Goal: Information Seeking & Learning: Learn about a topic

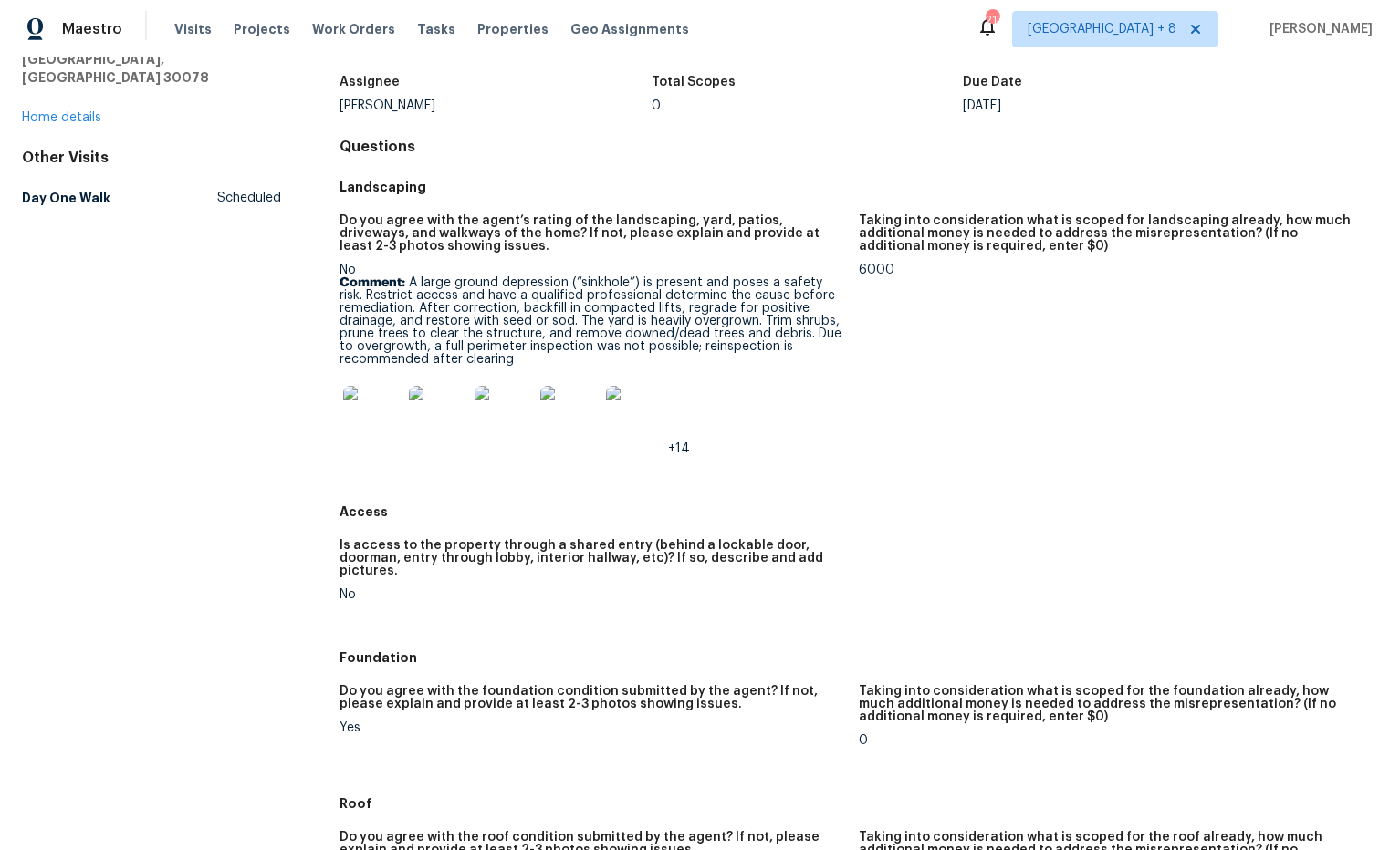
scroll to position [107, 0]
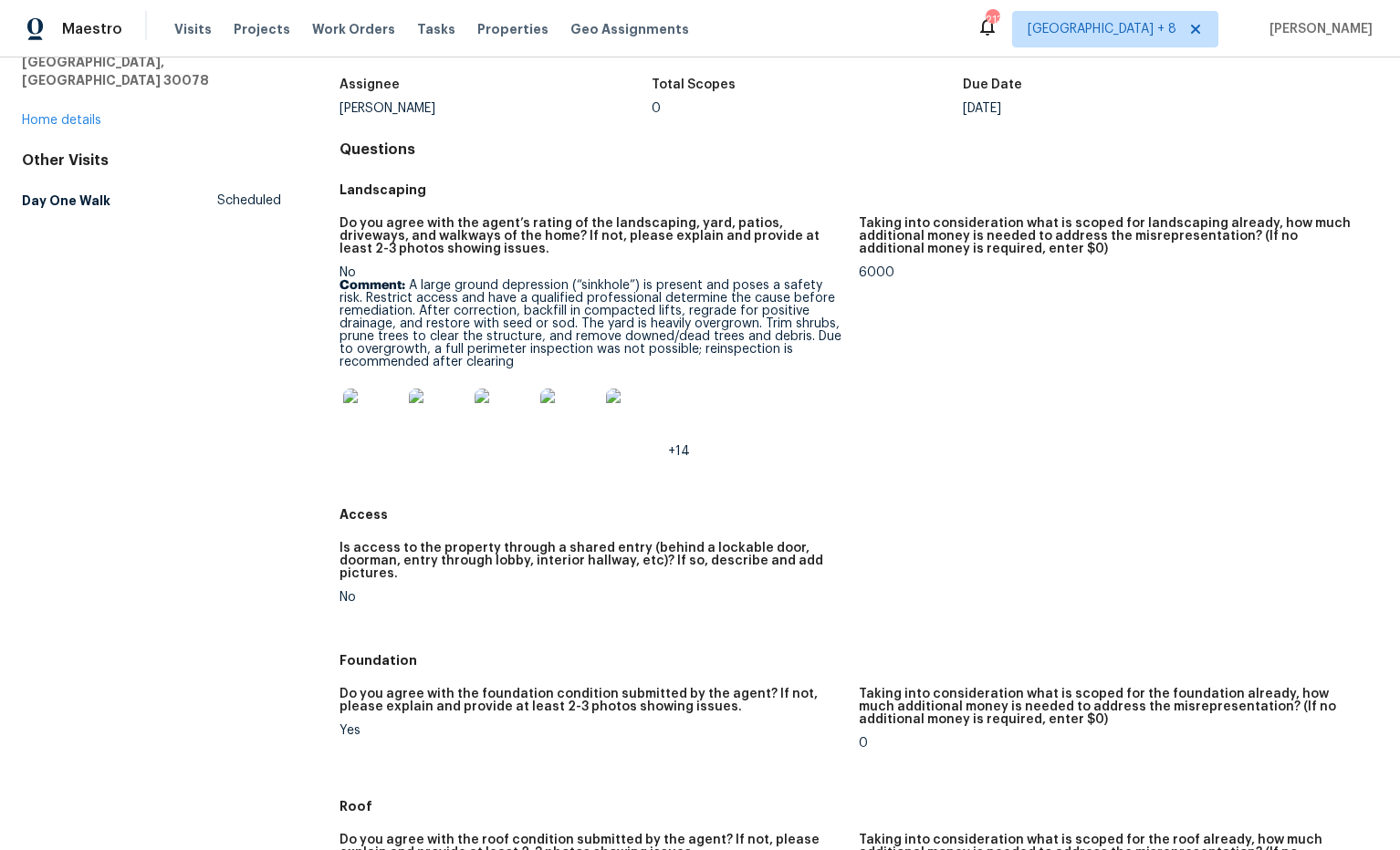
click at [366, 408] on img at bounding box center [372, 418] width 58 height 58
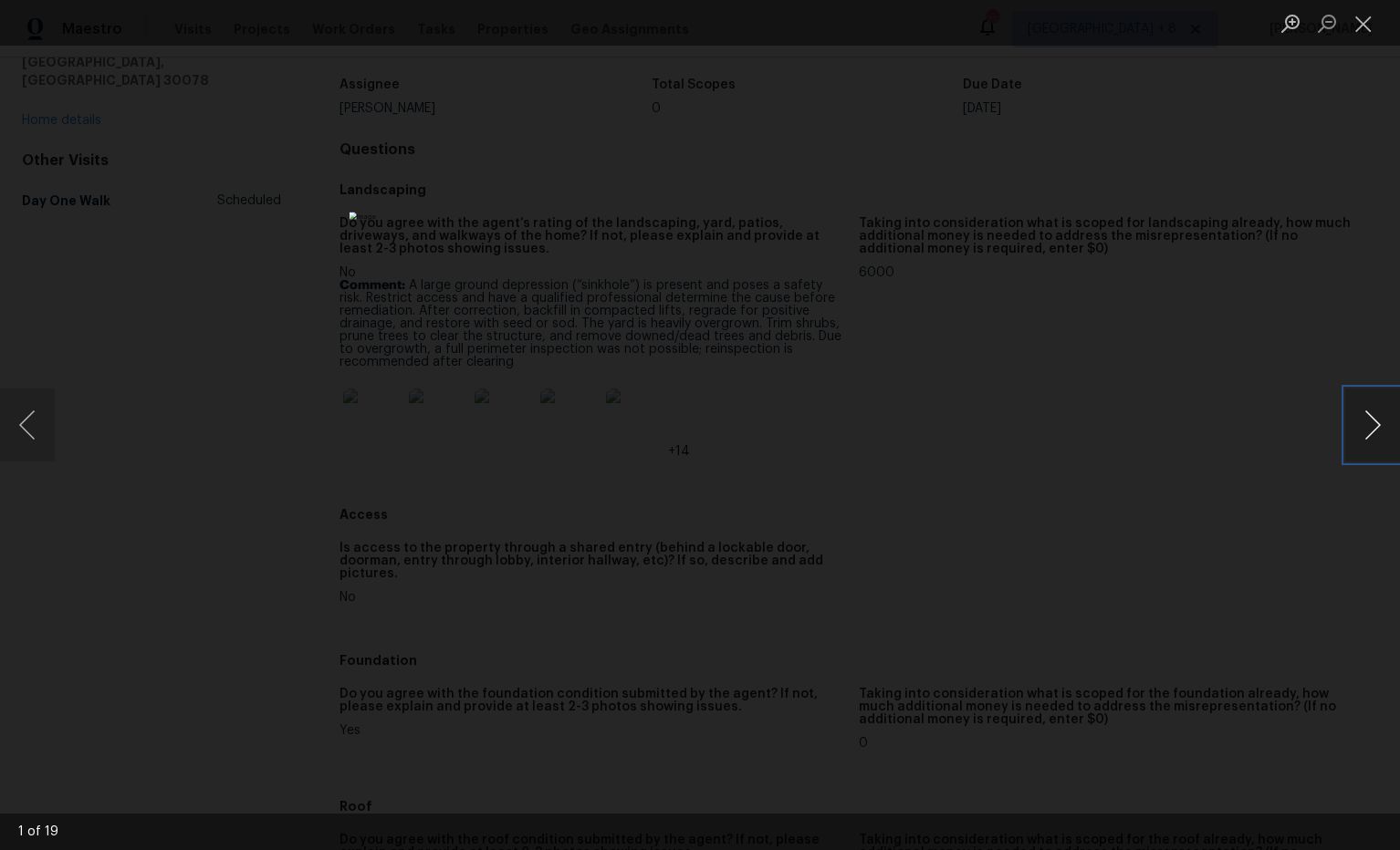
click at [1381, 434] on button "Next image" at bounding box center [1372, 425] width 54 height 73
click at [1376, 431] on button "Next image" at bounding box center [1372, 425] width 54 height 73
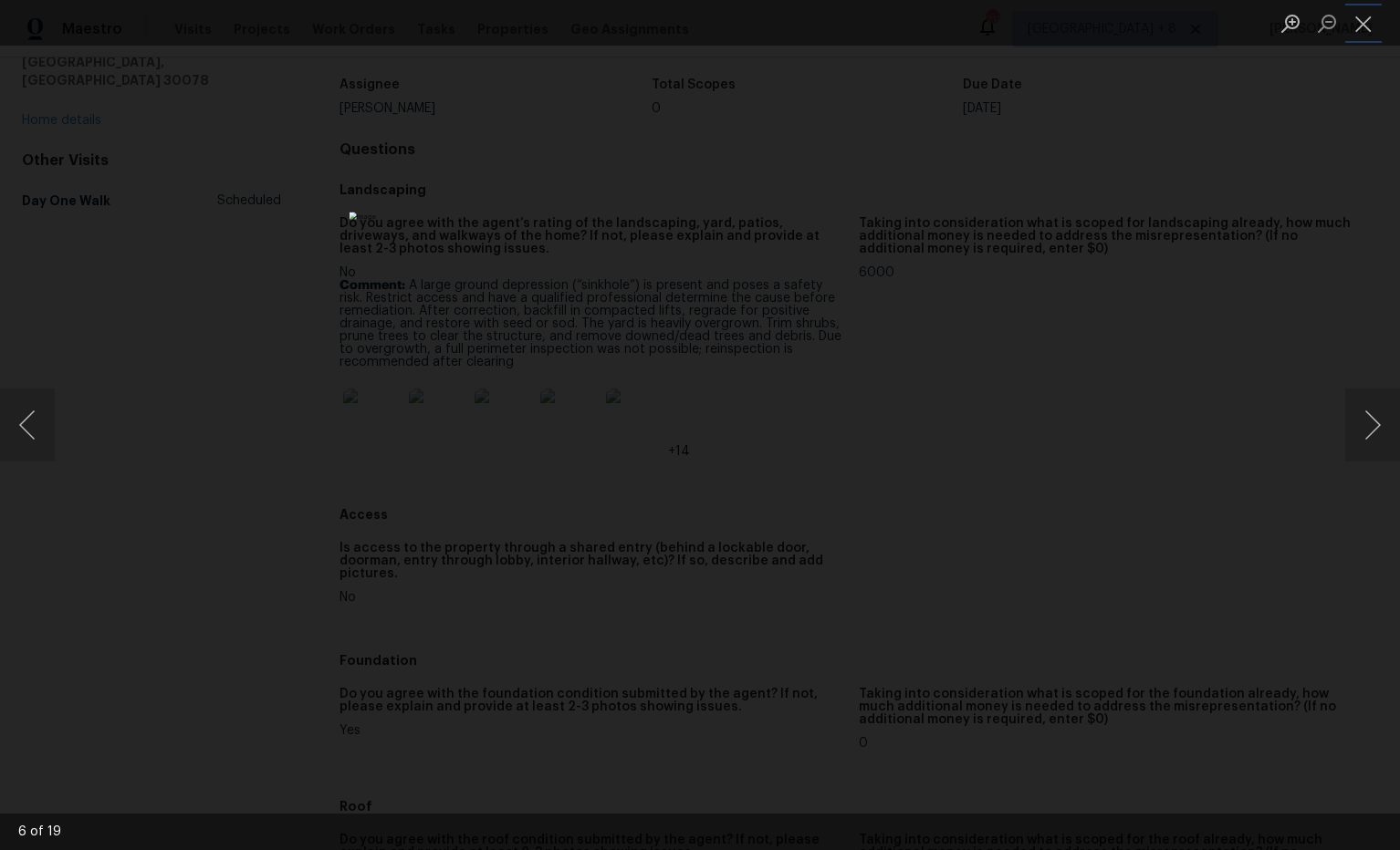
drag, startPoint x: 1358, startPoint y: 37, endPoint x: 1343, endPoint y: 42, distance: 15.8
click at [1358, 37] on button "Close lightbox" at bounding box center [1364, 23] width 37 height 32
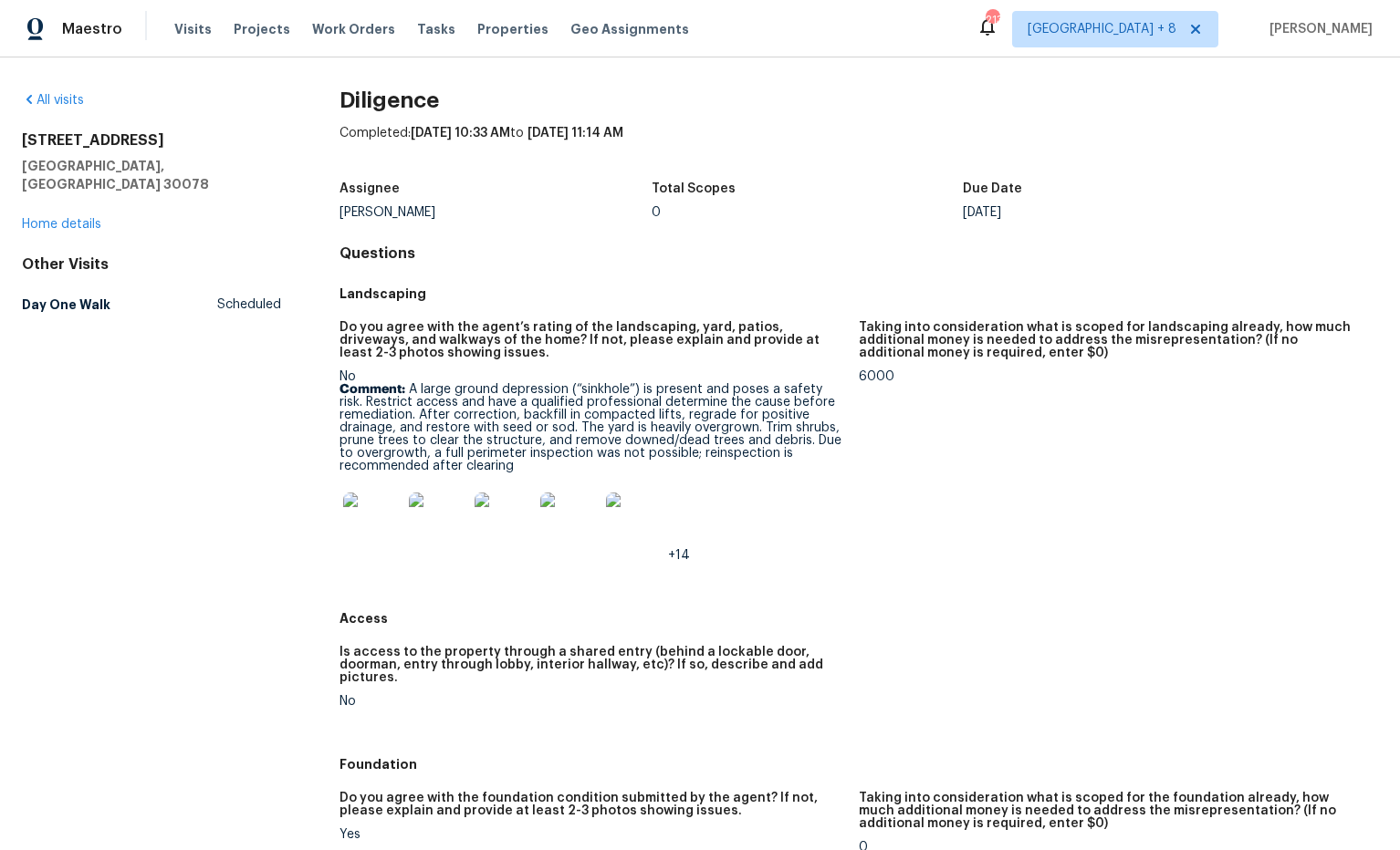
scroll to position [0, 0]
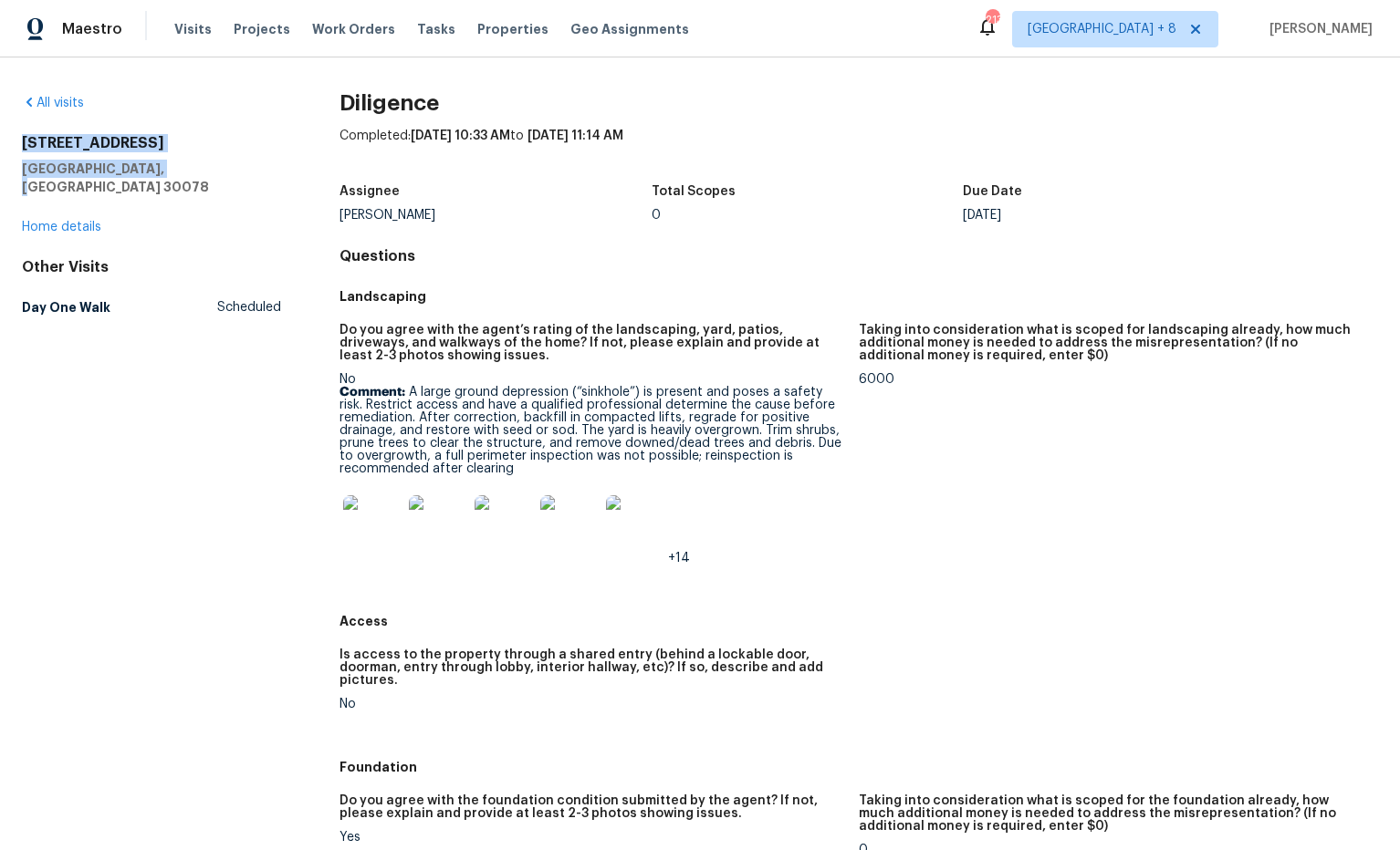
drag, startPoint x: 179, startPoint y: 171, endPoint x: 26, endPoint y: 146, distance: 155.0
click at [15, 147] on div "All visits [STREET_ADDRESS] Home details Other Visits Day One Walk Scheduled Di…" at bounding box center [700, 454] width 1400 height 793
copy div "[STREET_ADDRESS]"
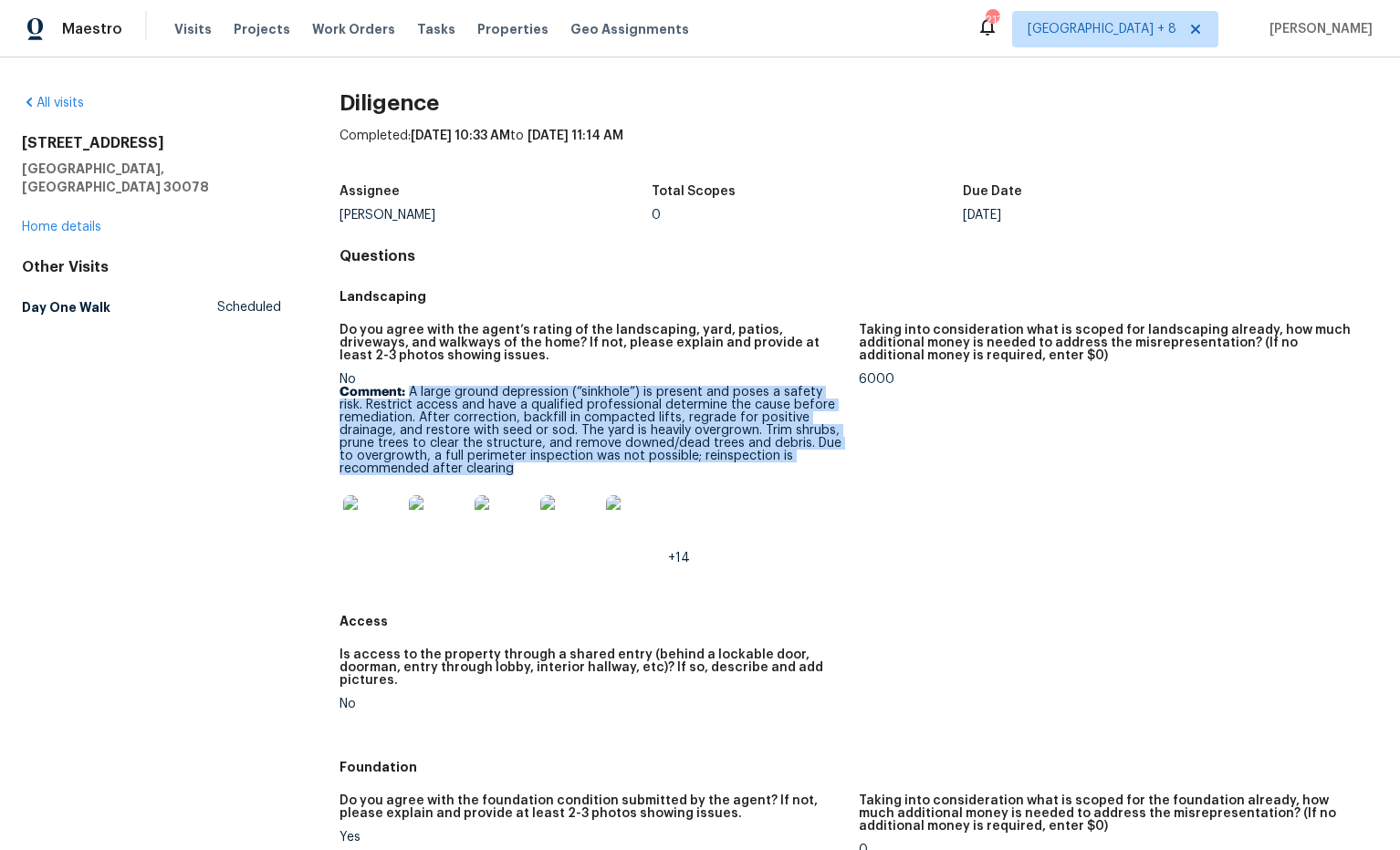
drag, startPoint x: 474, startPoint y: 406, endPoint x: 697, endPoint y: 436, distance: 225.0
click at [723, 466] on p "Comment: A large ground depression (“sinkhole”) is present and poses a safety r…" at bounding box center [591, 431] width 504 height 89
copy p "A large ground depression (“sinkhole”) is present and poses a safety risk. Rest…"
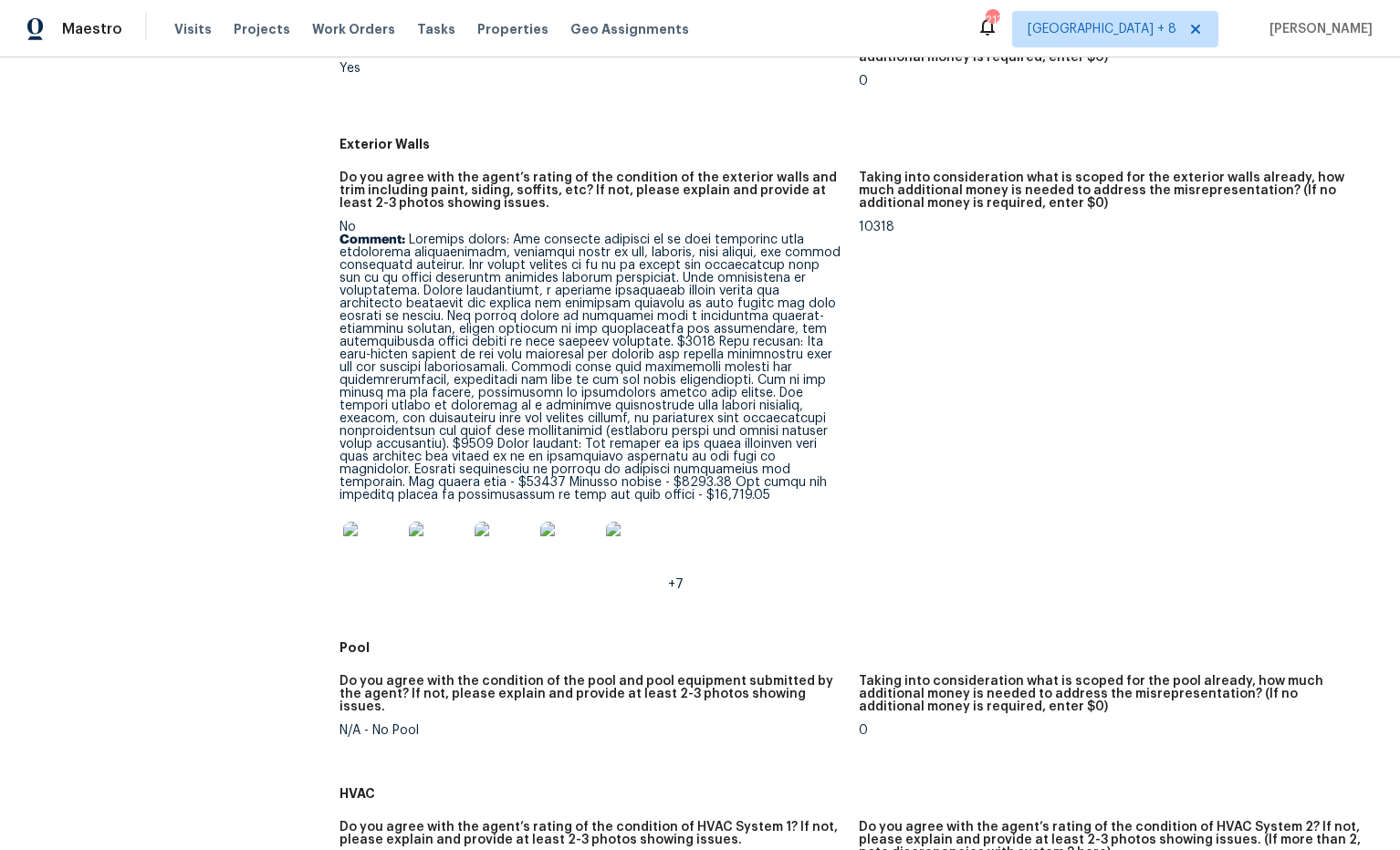
scroll to position [921, 0]
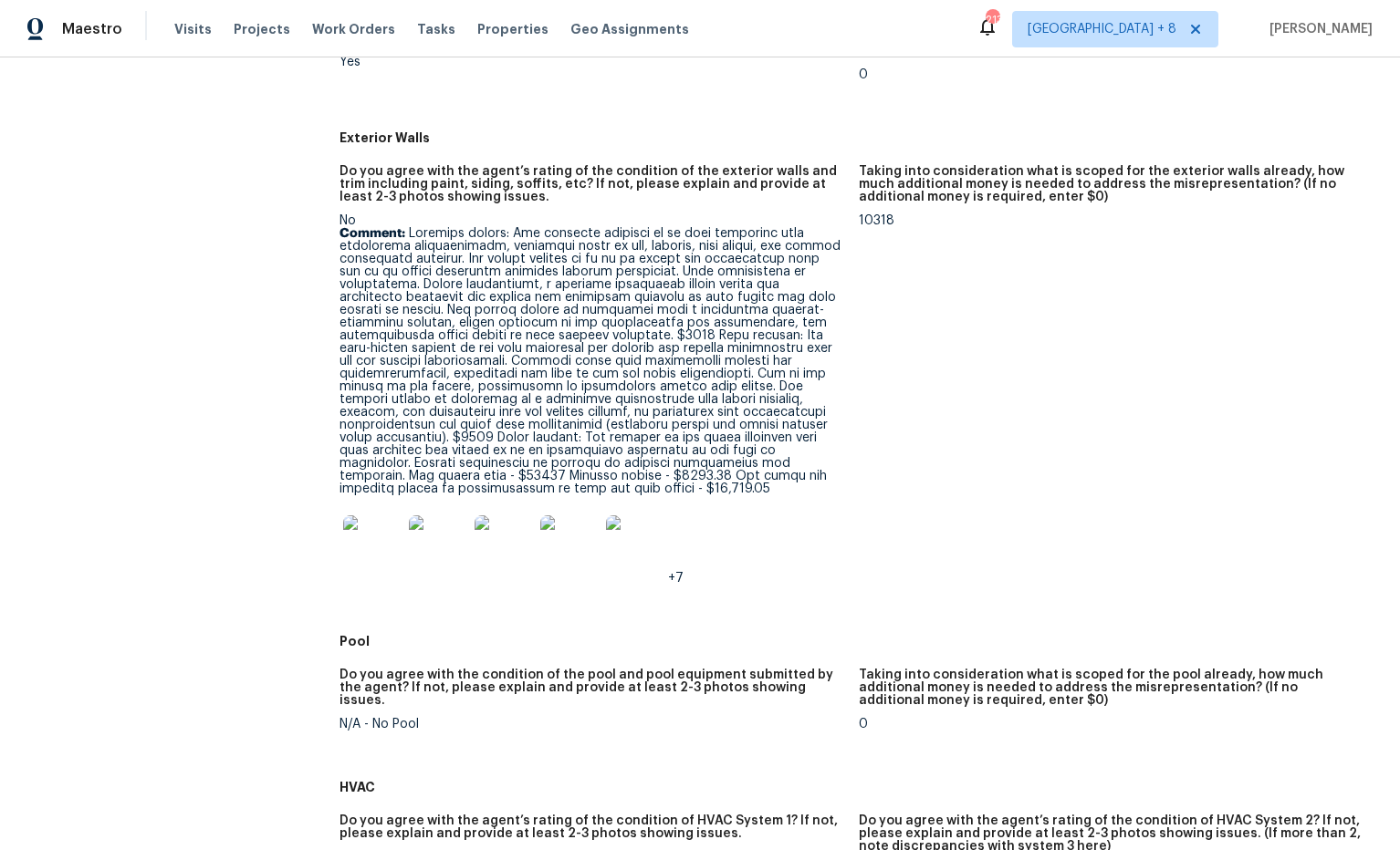
click at [398, 516] on img at bounding box center [372, 544] width 58 height 58
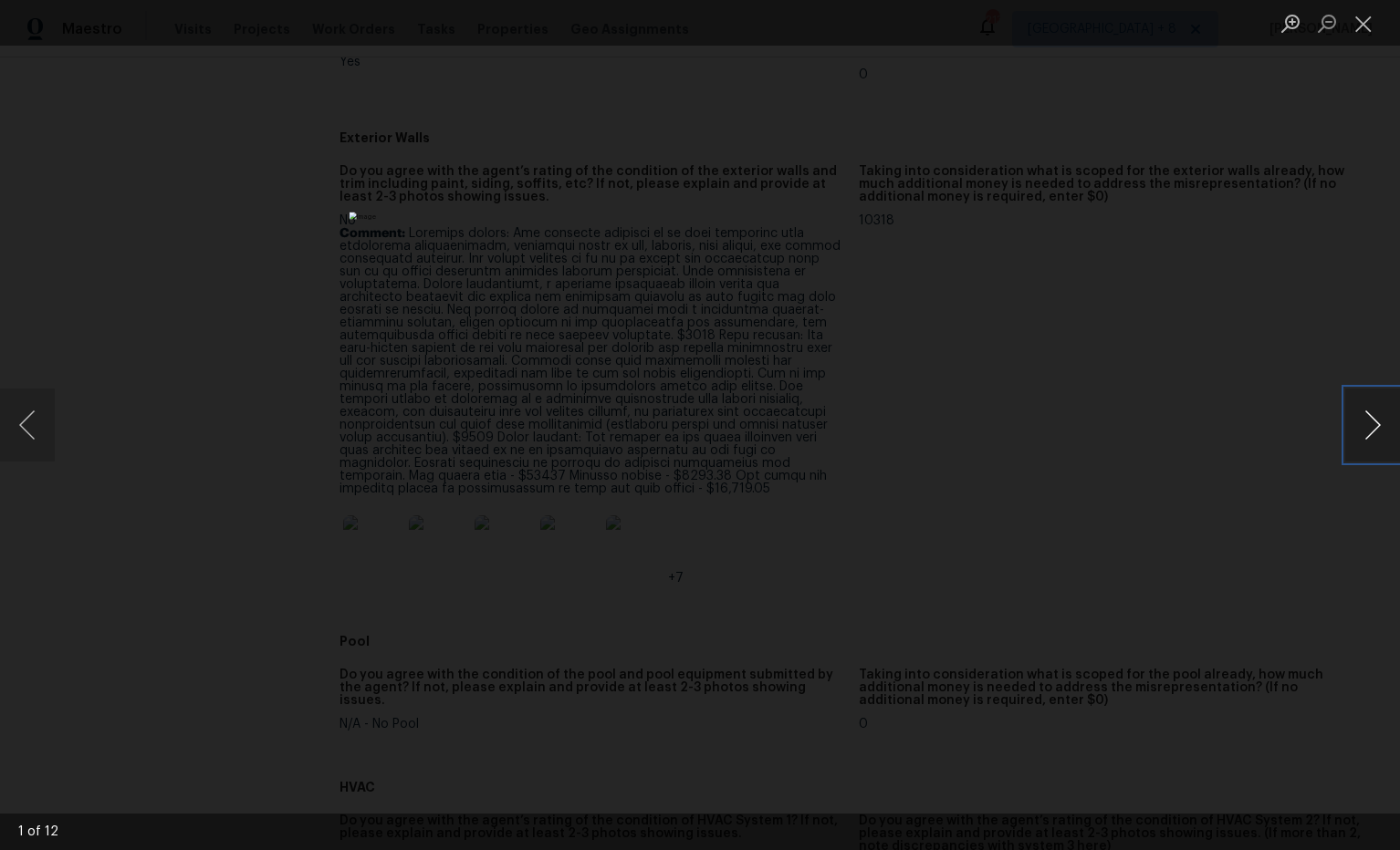
click at [1358, 434] on button "Next image" at bounding box center [1372, 425] width 54 height 73
drag, startPoint x: 1366, startPoint y: 25, endPoint x: 1305, endPoint y: 93, distance: 91.4
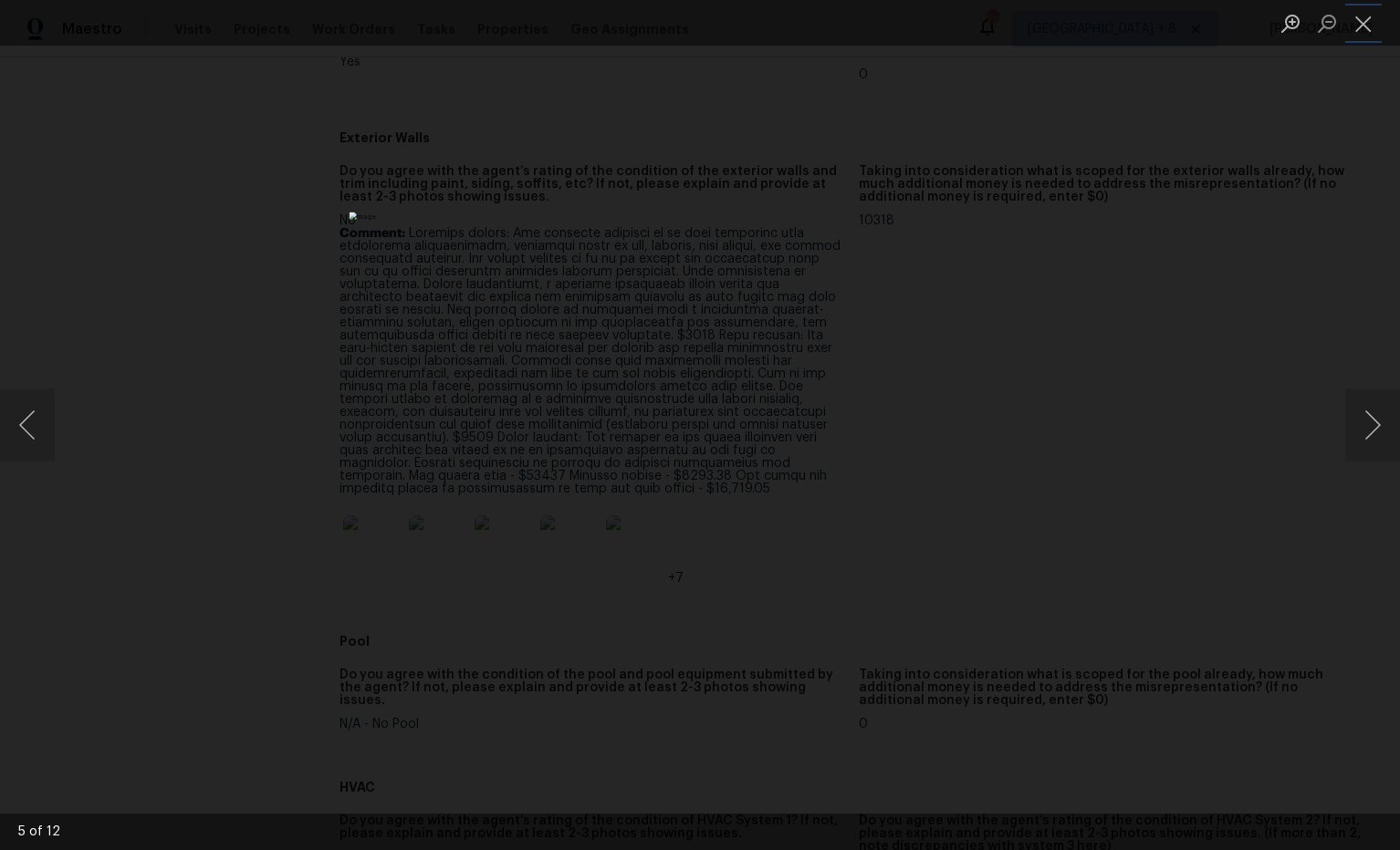
click at [1366, 26] on button "Close lightbox" at bounding box center [1364, 23] width 37 height 32
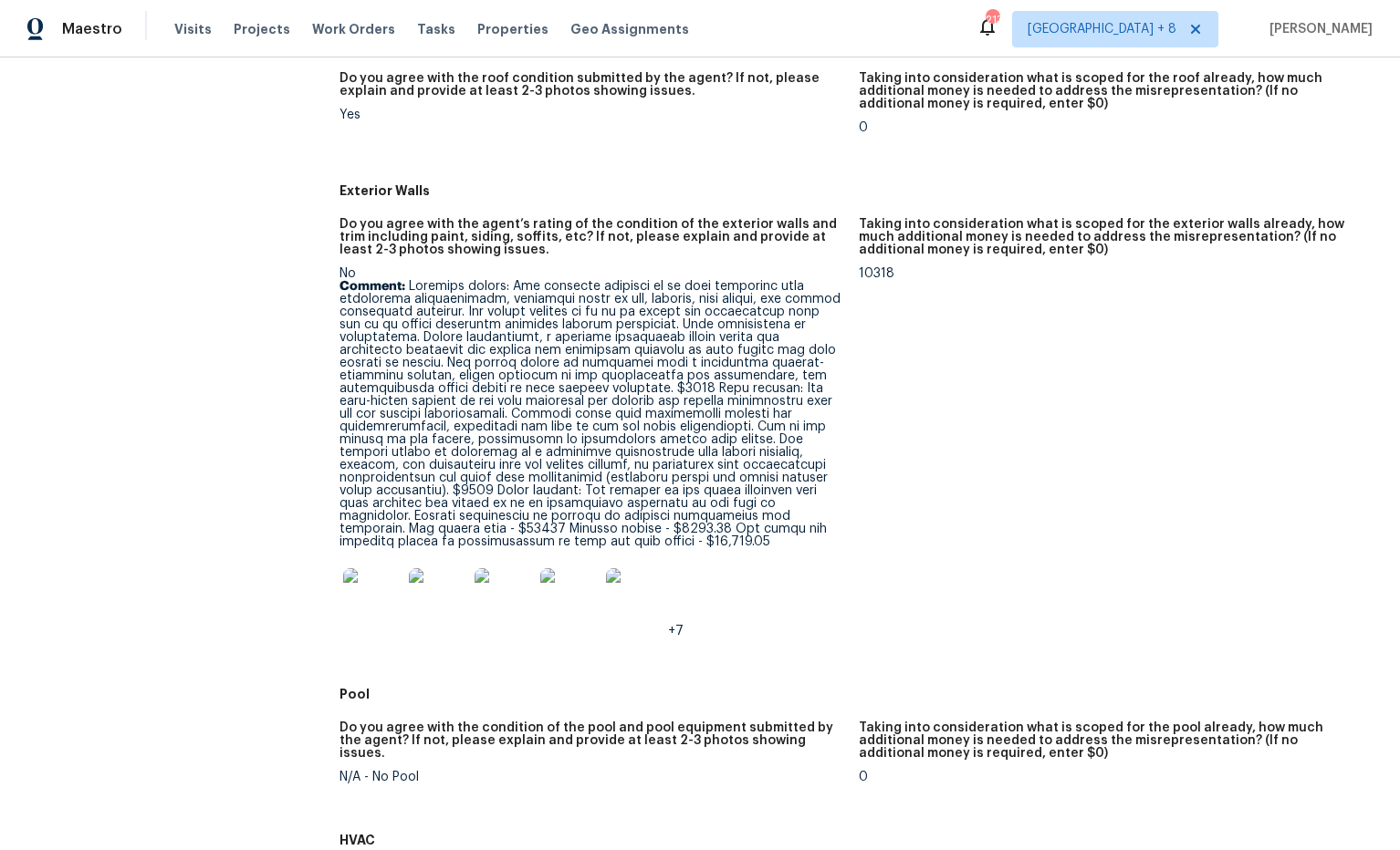
scroll to position [850, 0]
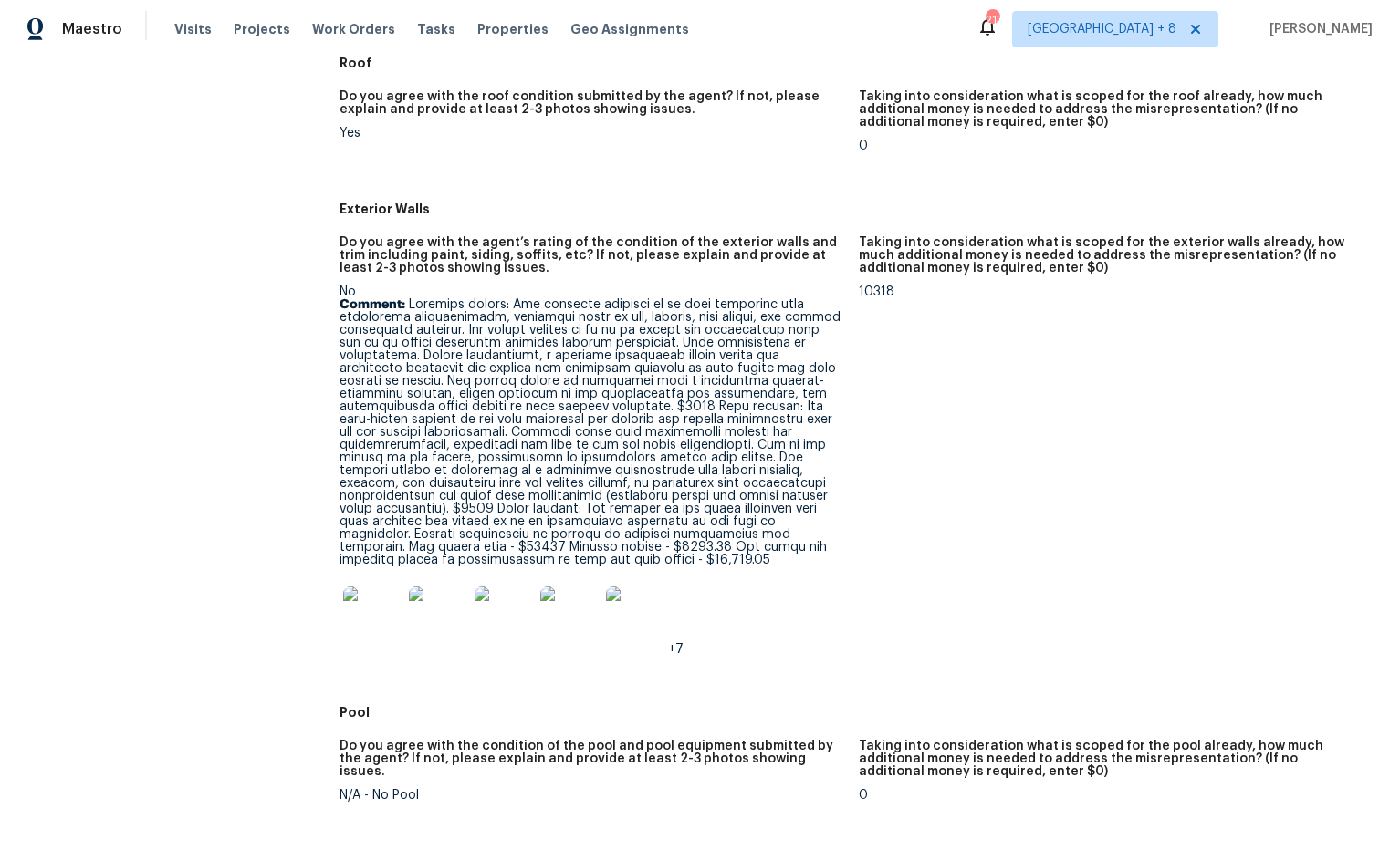
drag, startPoint x: 512, startPoint y: 345, endPoint x: 800, endPoint y: 476, distance: 316.4
click at [800, 476] on p "Comment:" at bounding box center [591, 432] width 504 height 268
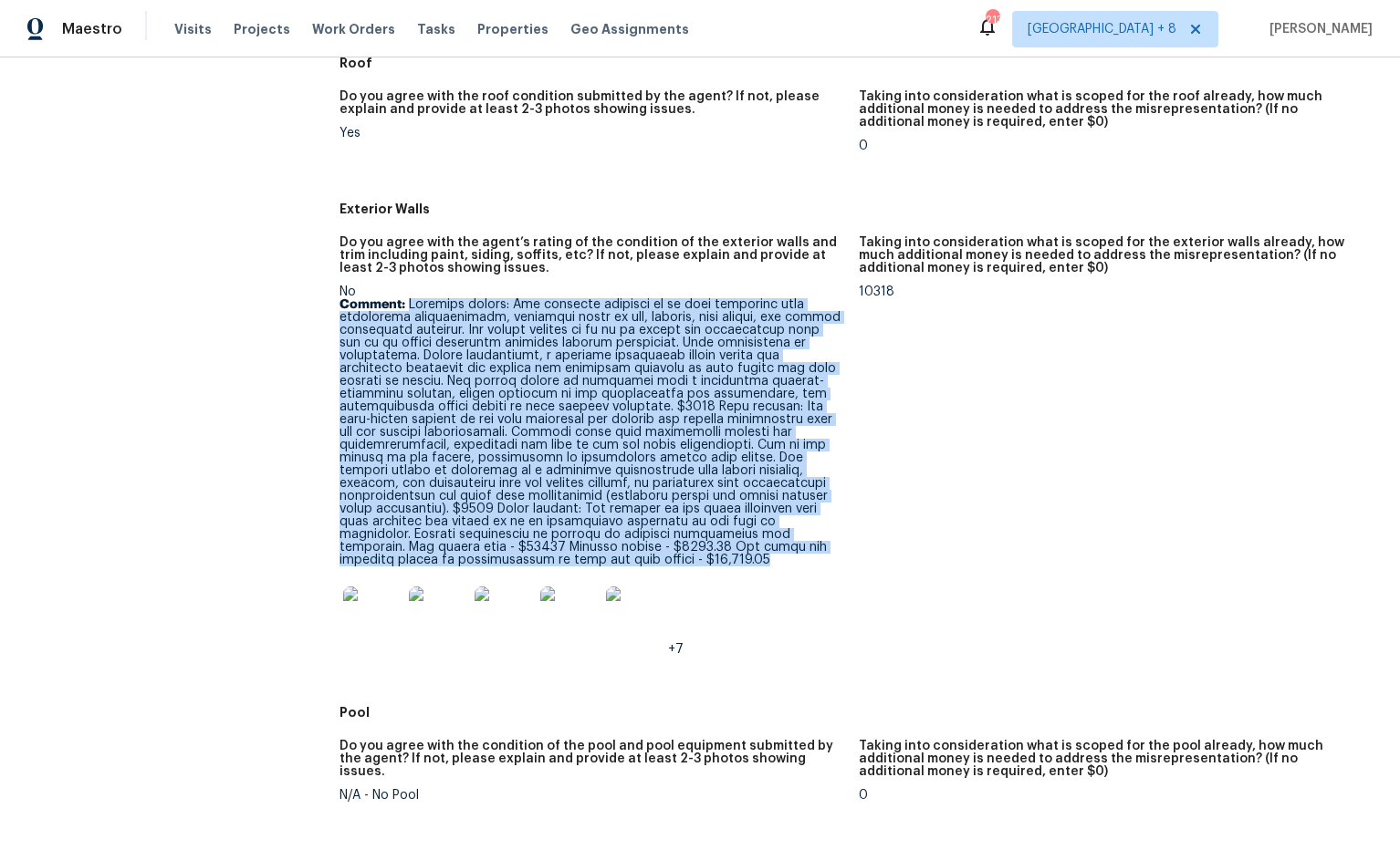
drag, startPoint x: 481, startPoint y: 355, endPoint x: 846, endPoint y: 523, distance: 401.8
click at [852, 536] on figure "Do you agree with the agent’s rating of the condition of the exterior walls and…" at bounding box center [599, 460] width 519 height 449
copy p "Exterior siding: The exterior cladding is in poor condition with widespread det…"
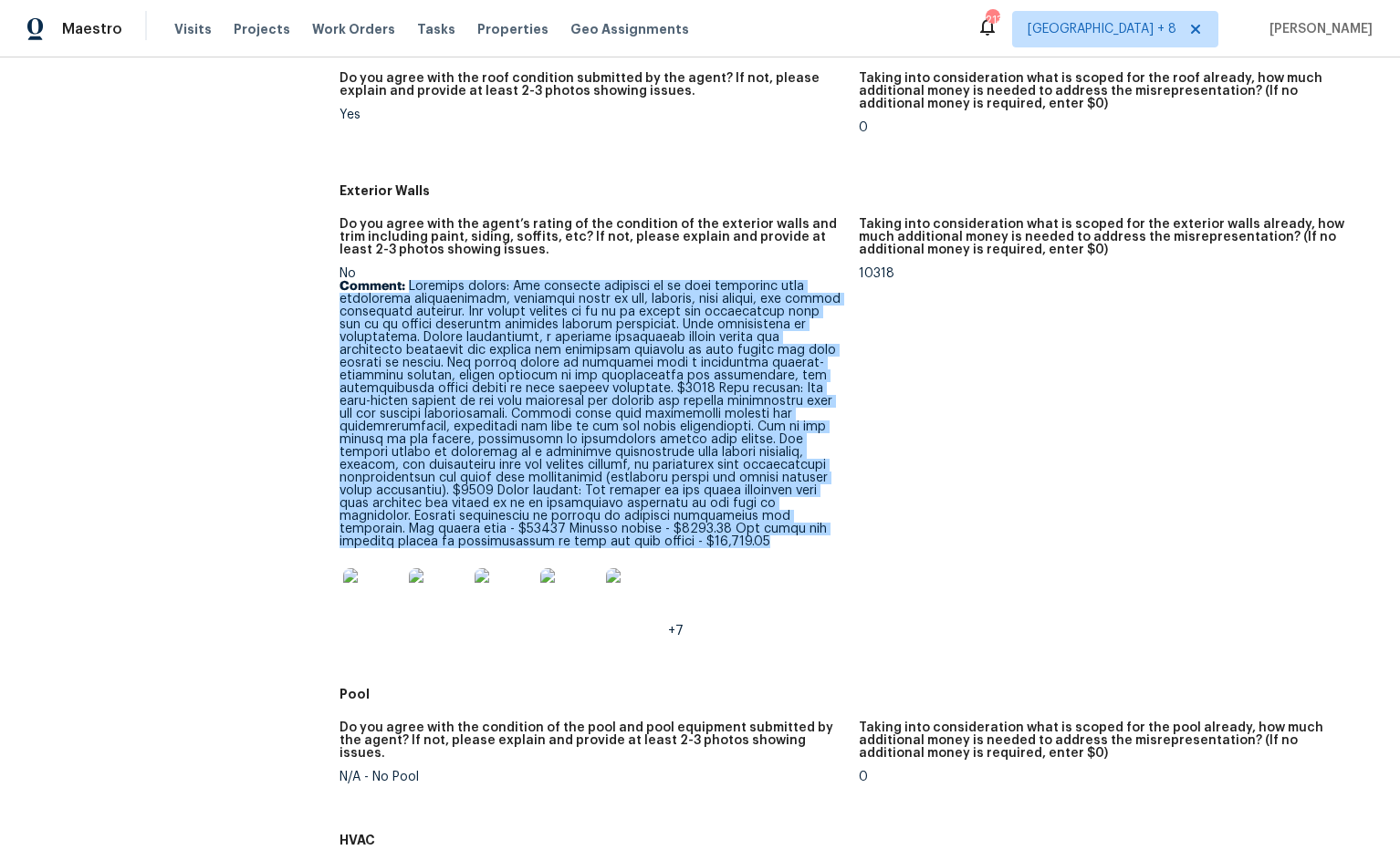
scroll to position [866, 0]
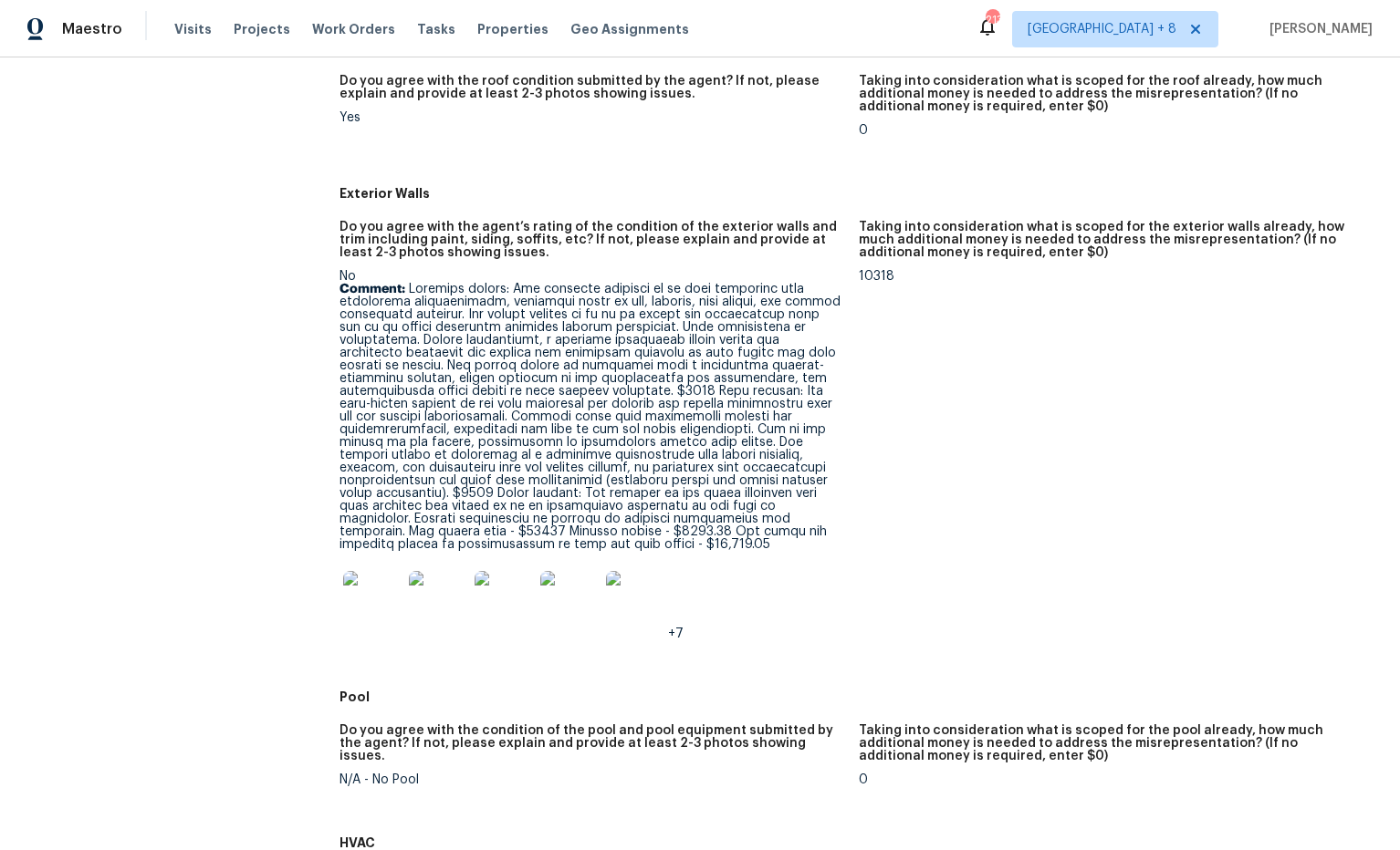
click at [564, 368] on p "Comment:" at bounding box center [591, 417] width 504 height 268
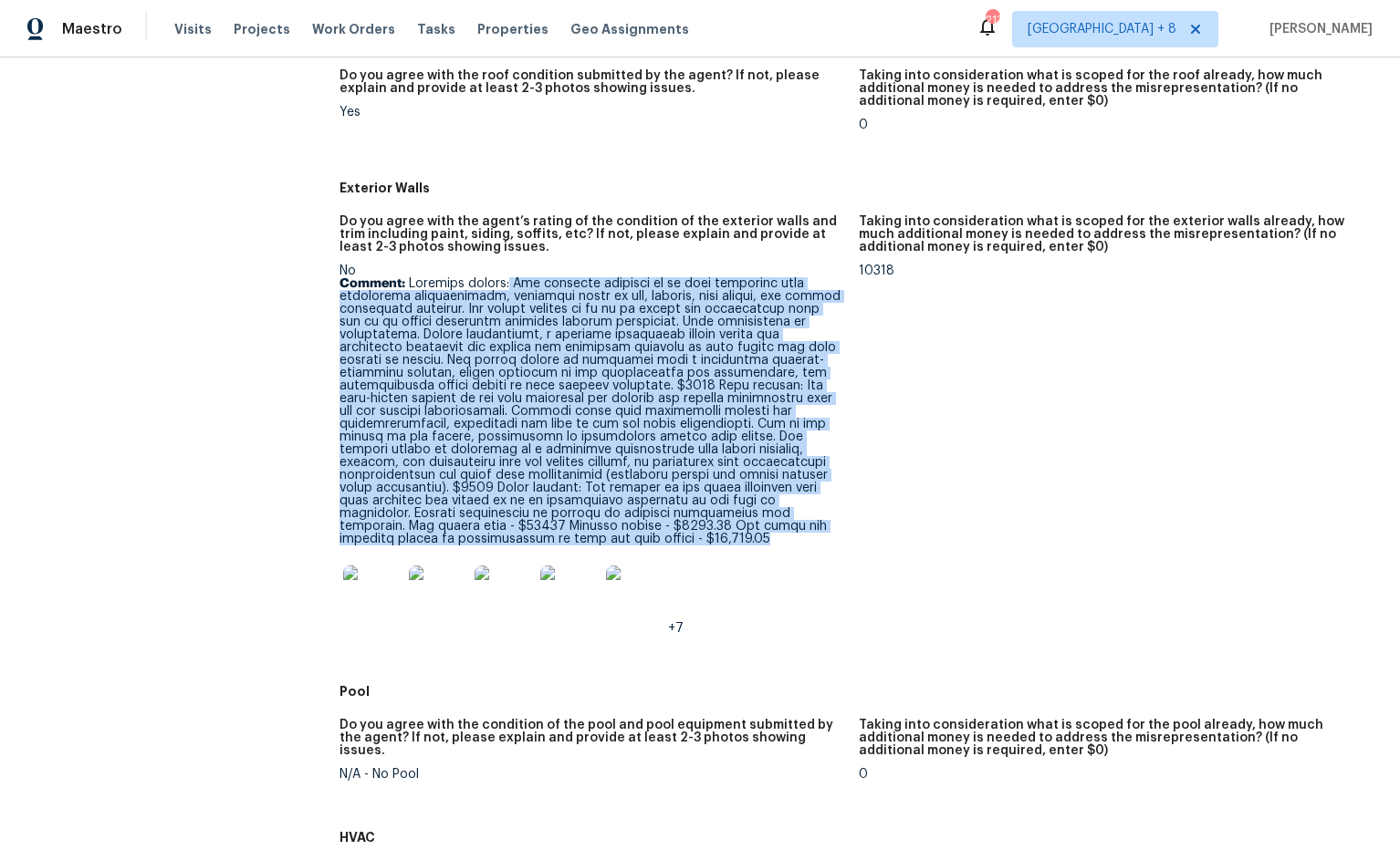
scroll to position [870, 0]
drag, startPoint x: 562, startPoint y: 292, endPoint x: 845, endPoint y: 516, distance: 360.9
click at [845, 517] on figure "Do you agree with the agent’s rating of the condition of the exterior walls and…" at bounding box center [599, 441] width 519 height 449
copy p "The exterior cladding is in poor condition with widespread deterioration, inclu…"
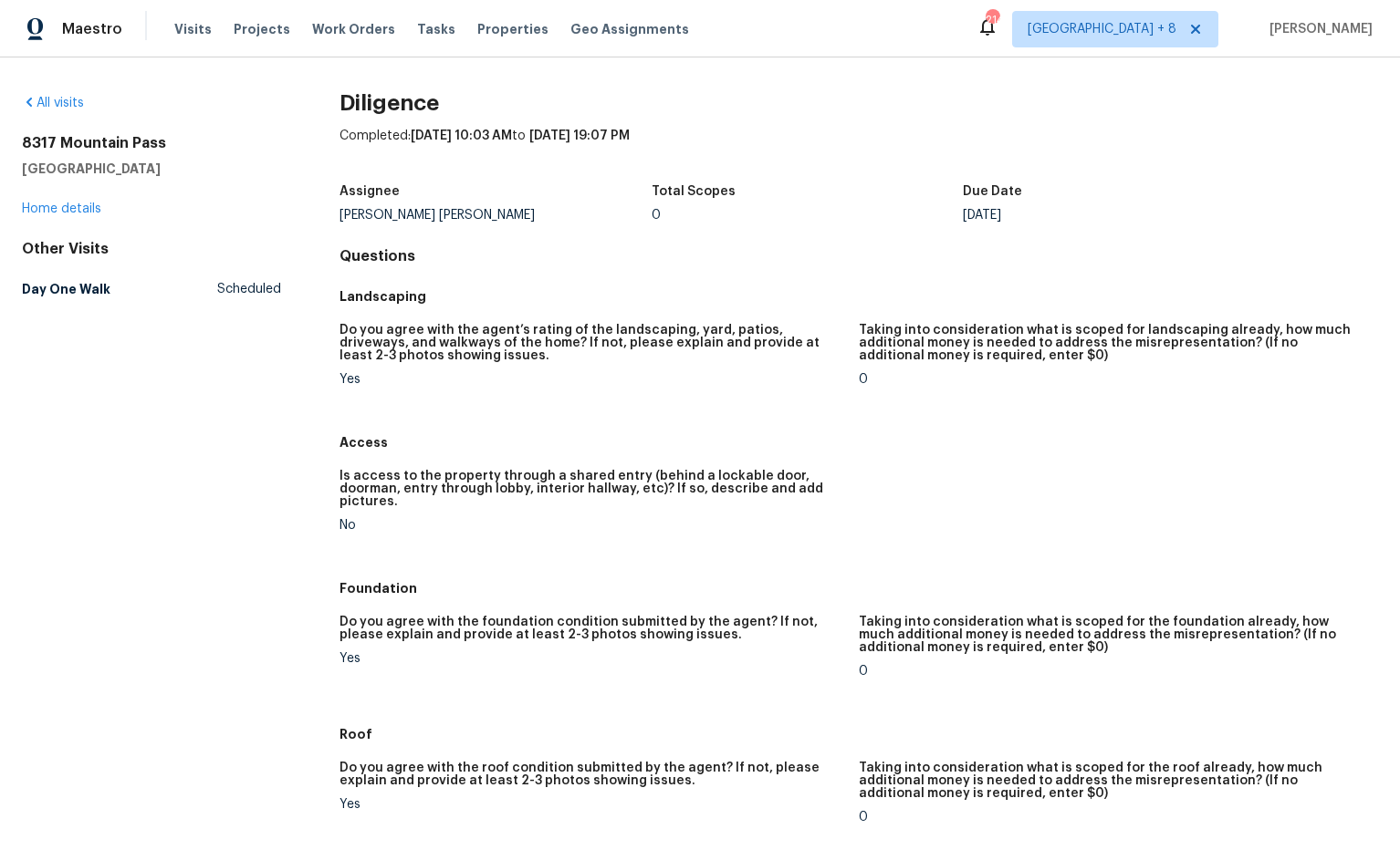
drag, startPoint x: 182, startPoint y: 169, endPoint x: 51, endPoint y: 144, distance: 133.4
click at [8, 141] on div "All visits 8317 Mountain Pass Riverdale, GA 30274 Home details Other Visits Day…" at bounding box center [700, 454] width 1400 height 793
copy div "8317 Mountain Pass Riverdale, GA 30274"
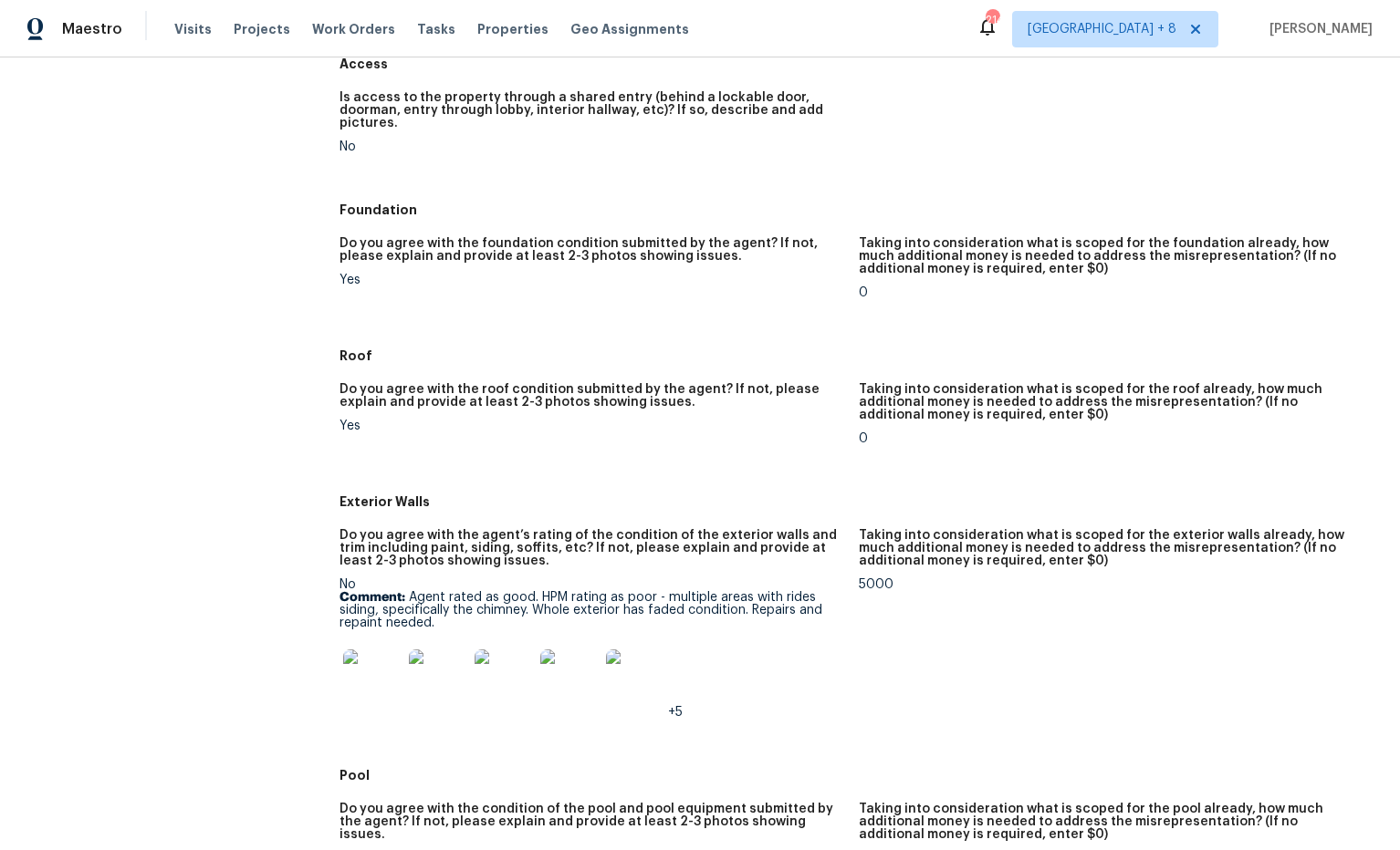
scroll to position [385, 0]
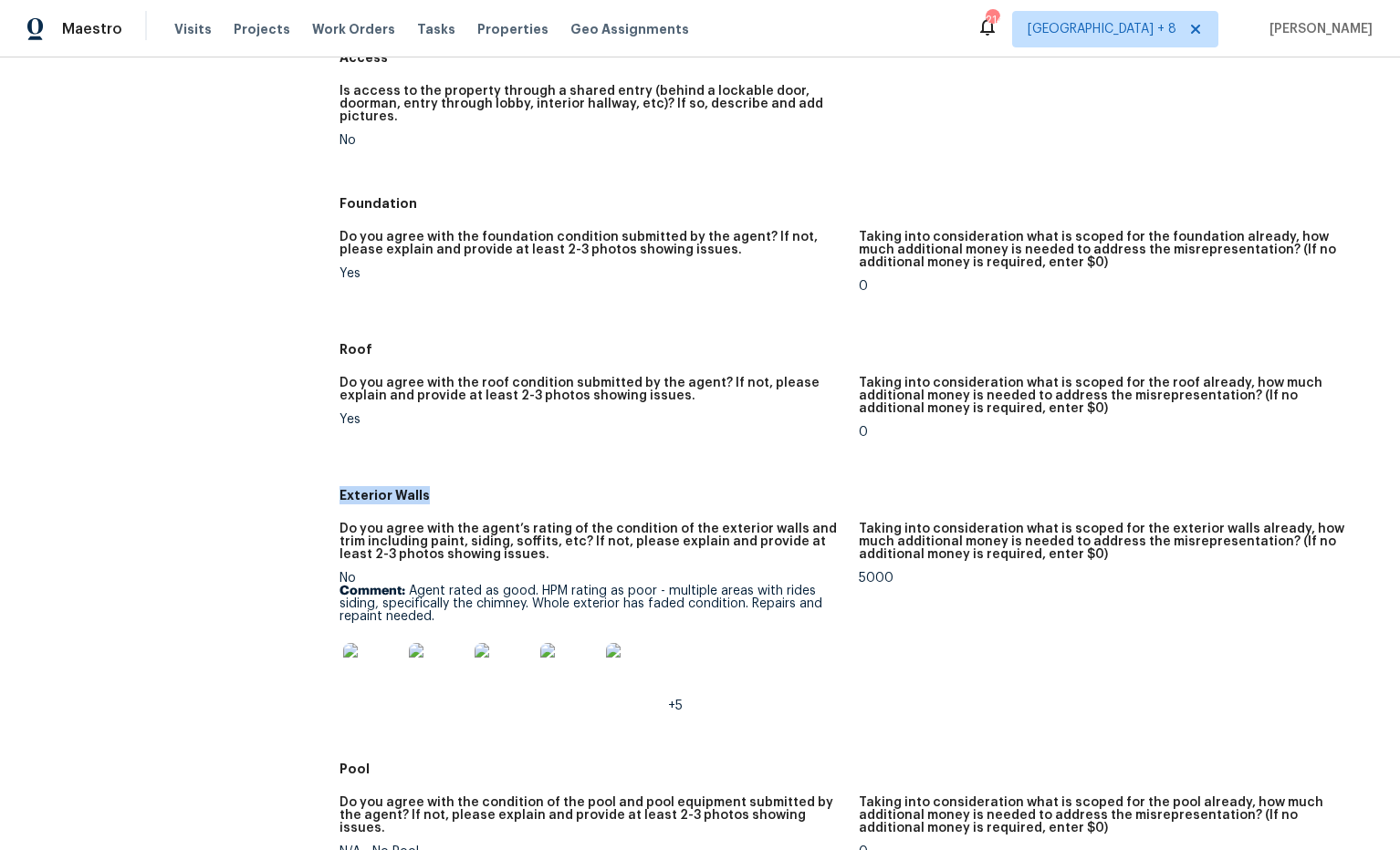
drag, startPoint x: 397, startPoint y: 484, endPoint x: 313, endPoint y: 482, distance: 84.0
copy h5 "Exterior Walls"
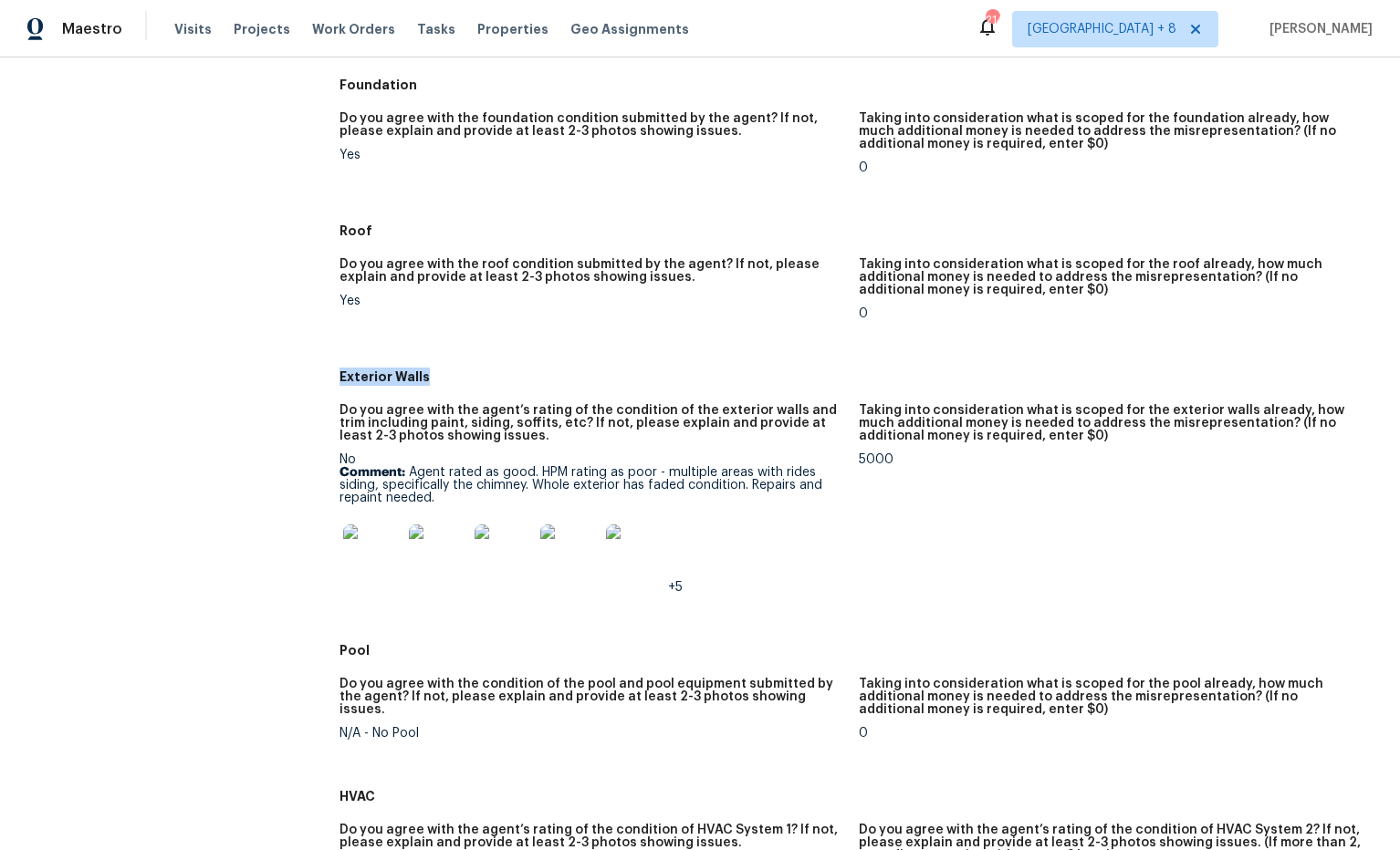
scroll to position [507, 0]
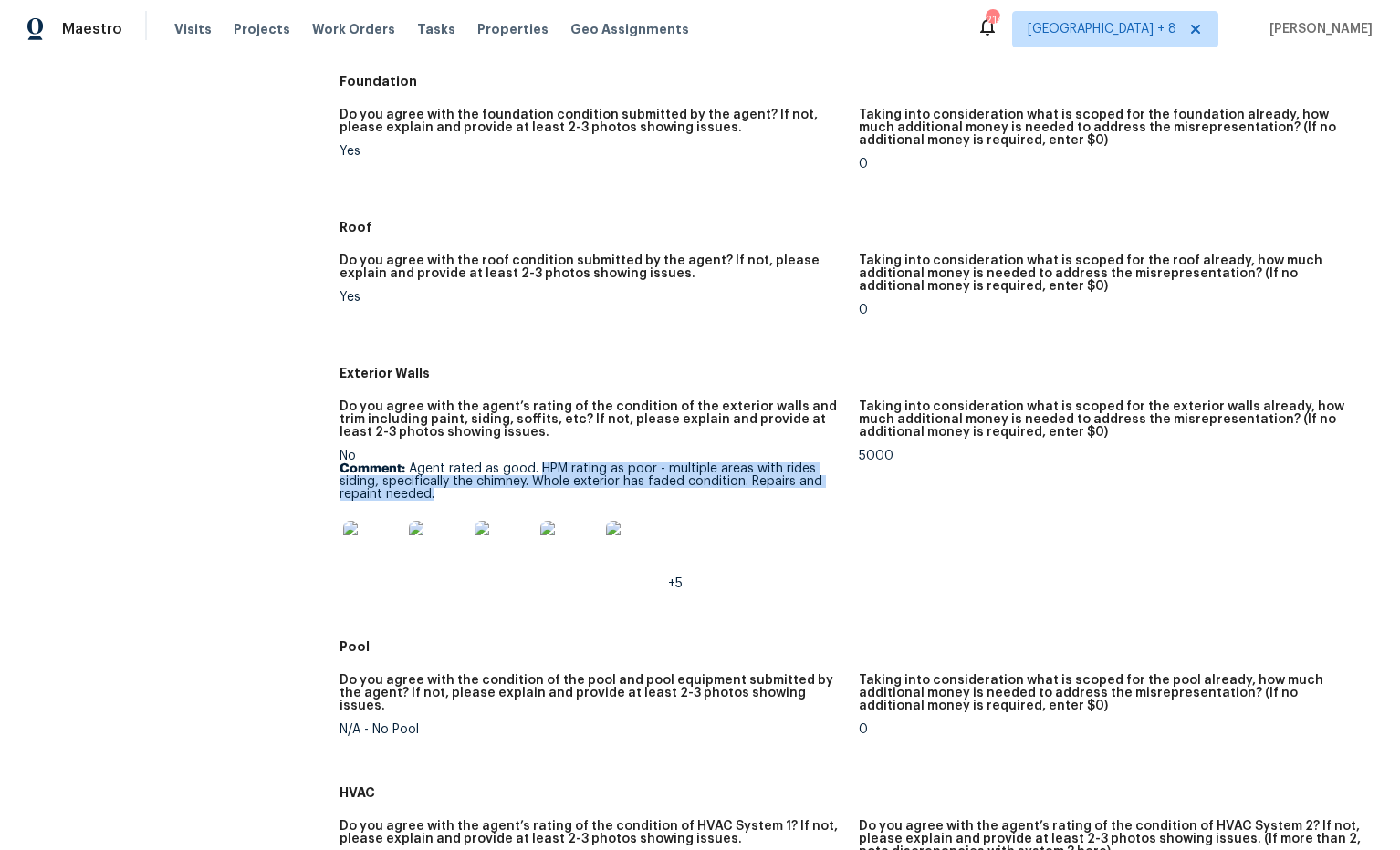
drag, startPoint x: 573, startPoint y: 455, endPoint x: 738, endPoint y: 468, distance: 165.5
click at [748, 484] on p "Comment: Agent rated as good. HPM rating as poor - multiple areas with rides si…" at bounding box center [591, 482] width 504 height 39
copy p "HPM rating as poor - multiple areas with rides siding, specifically the chimney…"
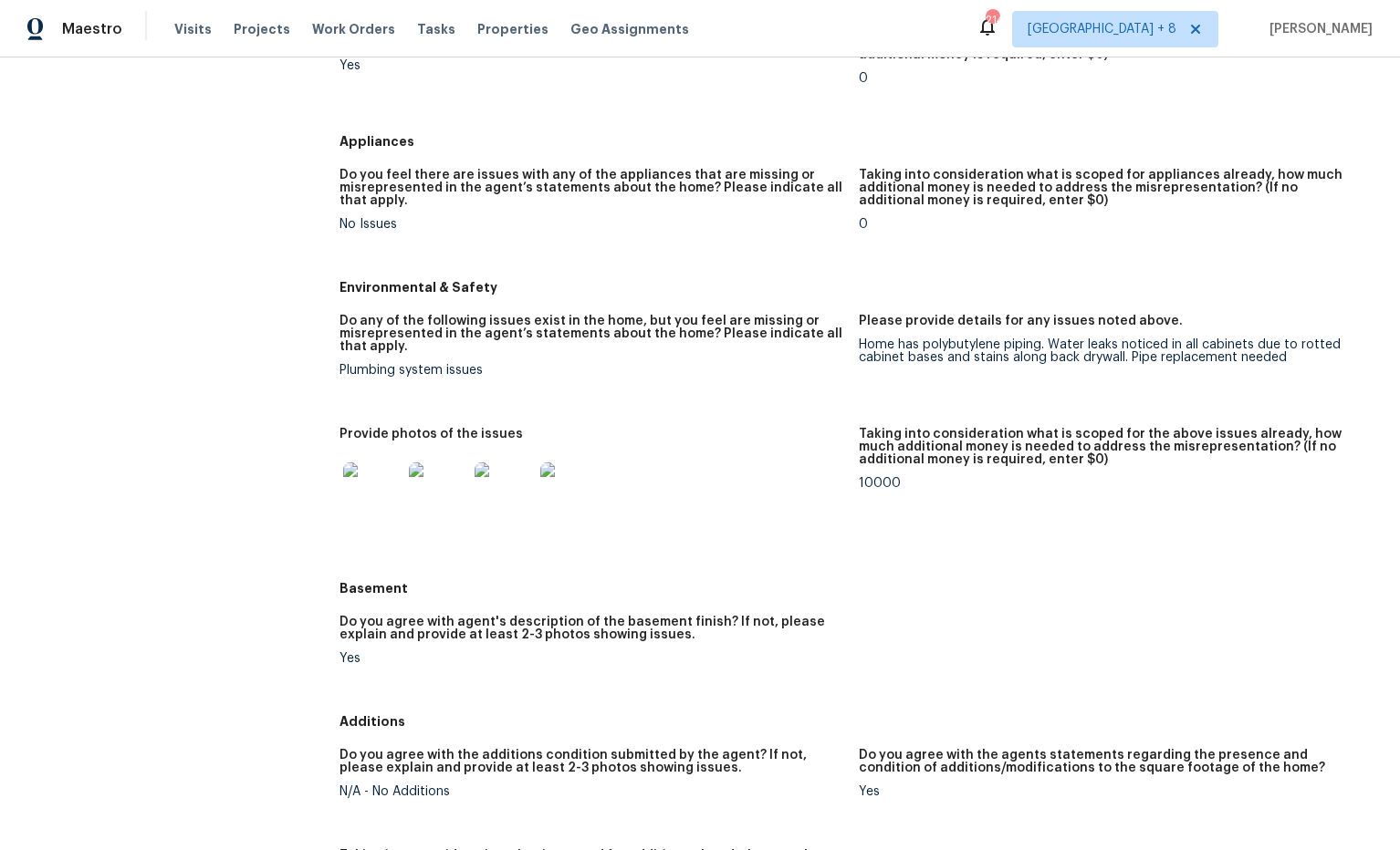
scroll to position [1740, 0]
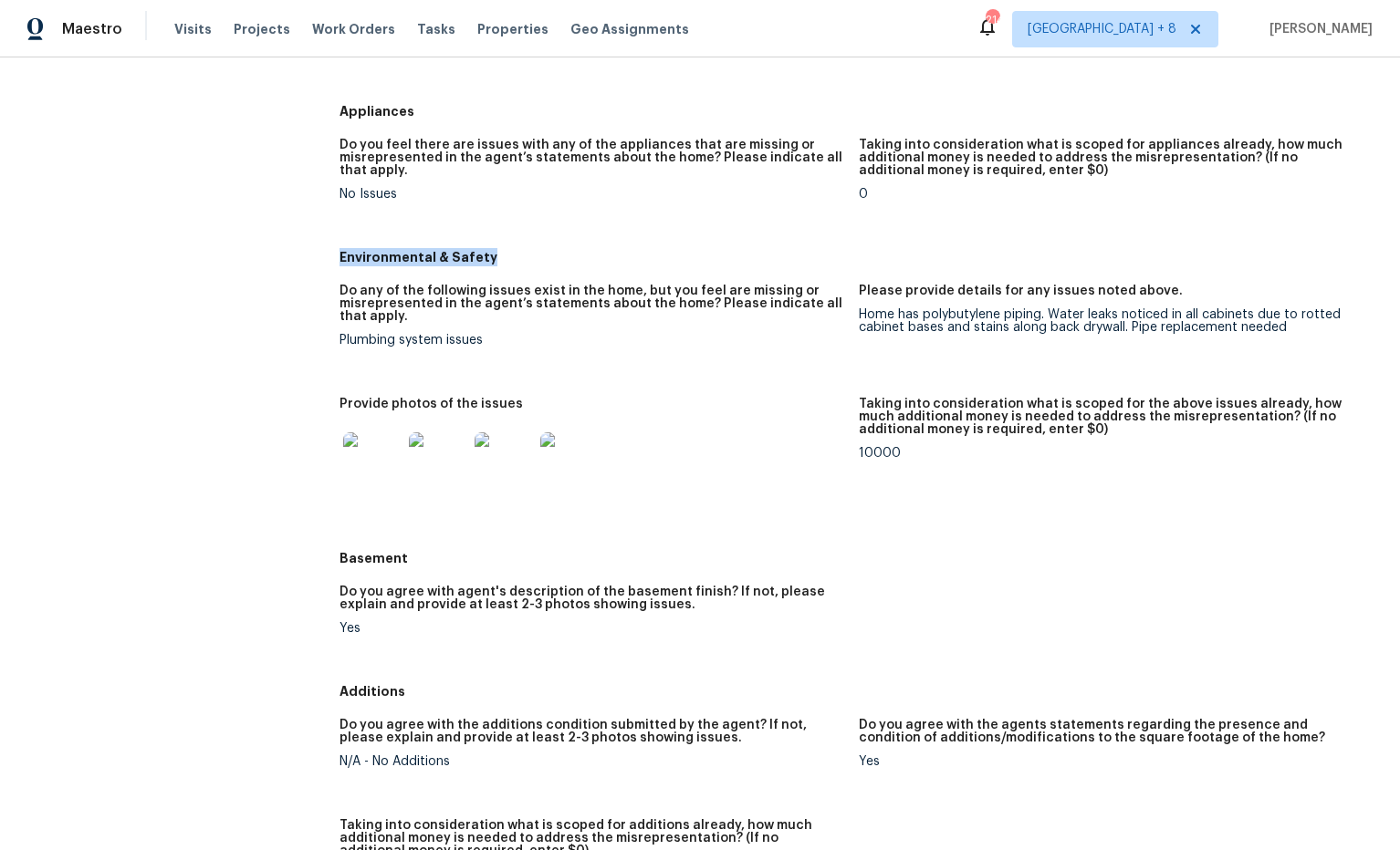
drag, startPoint x: 492, startPoint y: 242, endPoint x: 316, endPoint y: 240, distance: 176.0
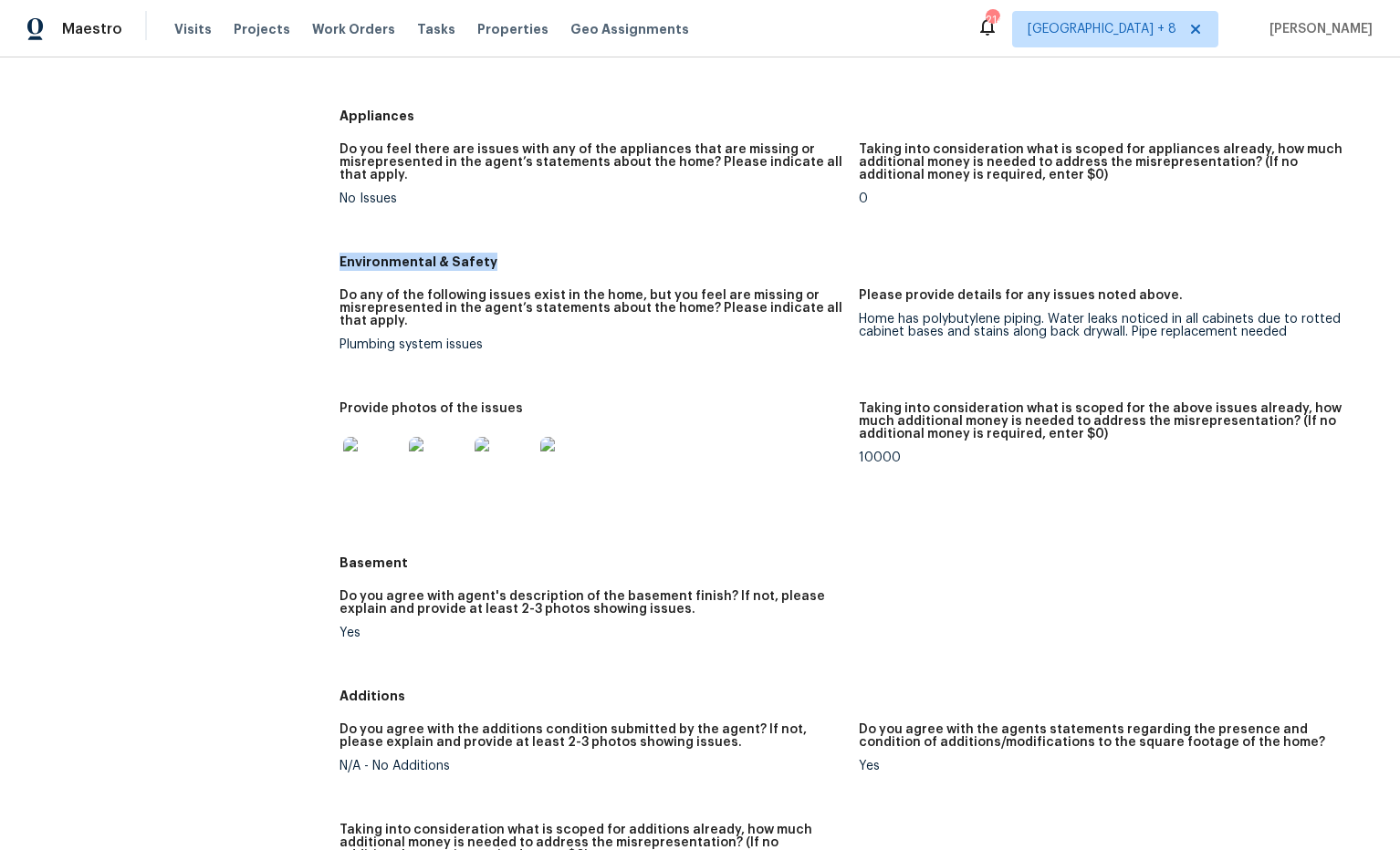
click at [364, 452] on img at bounding box center [372, 466] width 58 height 58
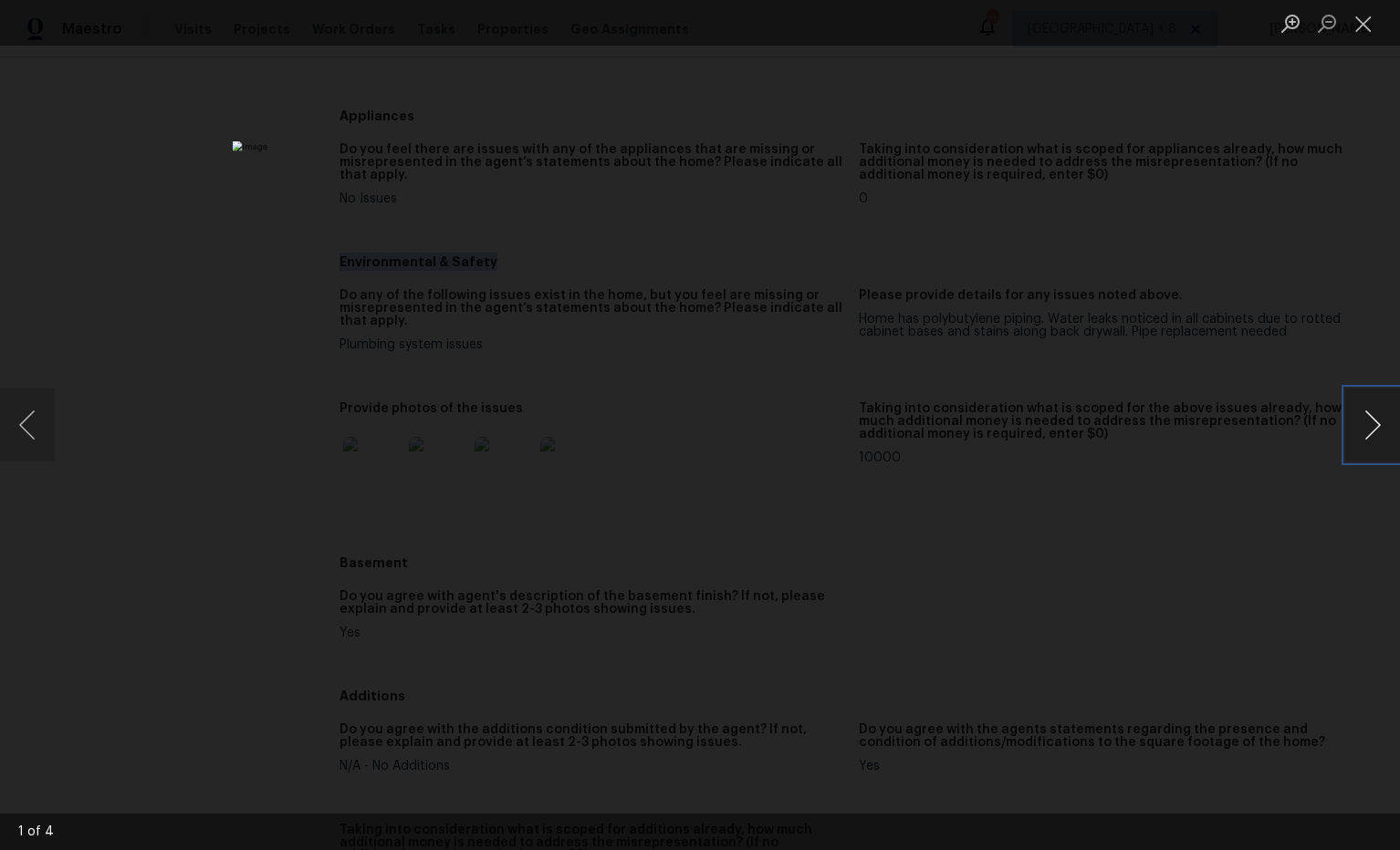
click at [1379, 425] on button "Next image" at bounding box center [1372, 425] width 54 height 73
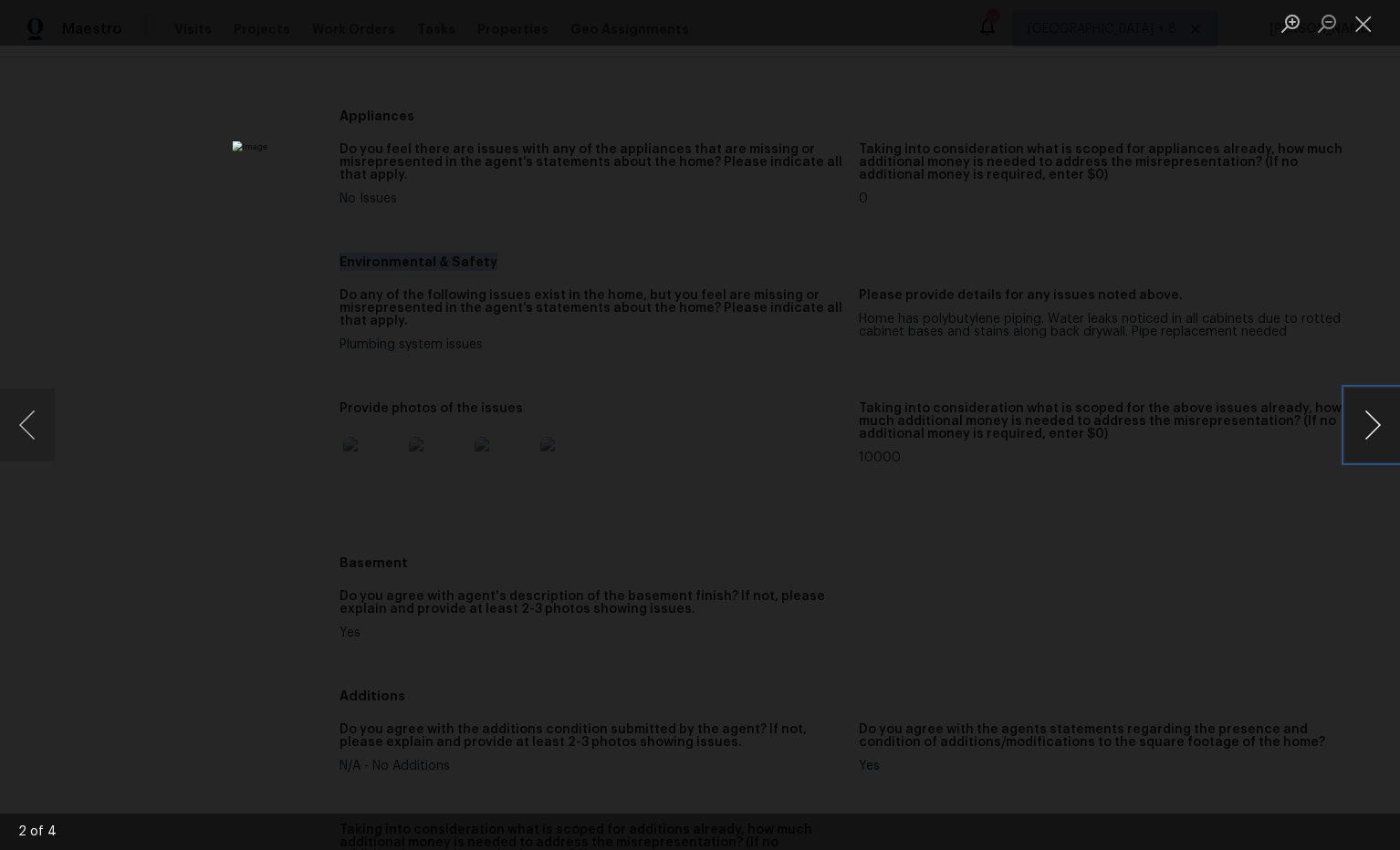
click at [1379, 425] on button "Next image" at bounding box center [1372, 425] width 54 height 73
click at [1366, 28] on button "Close lightbox" at bounding box center [1364, 23] width 37 height 32
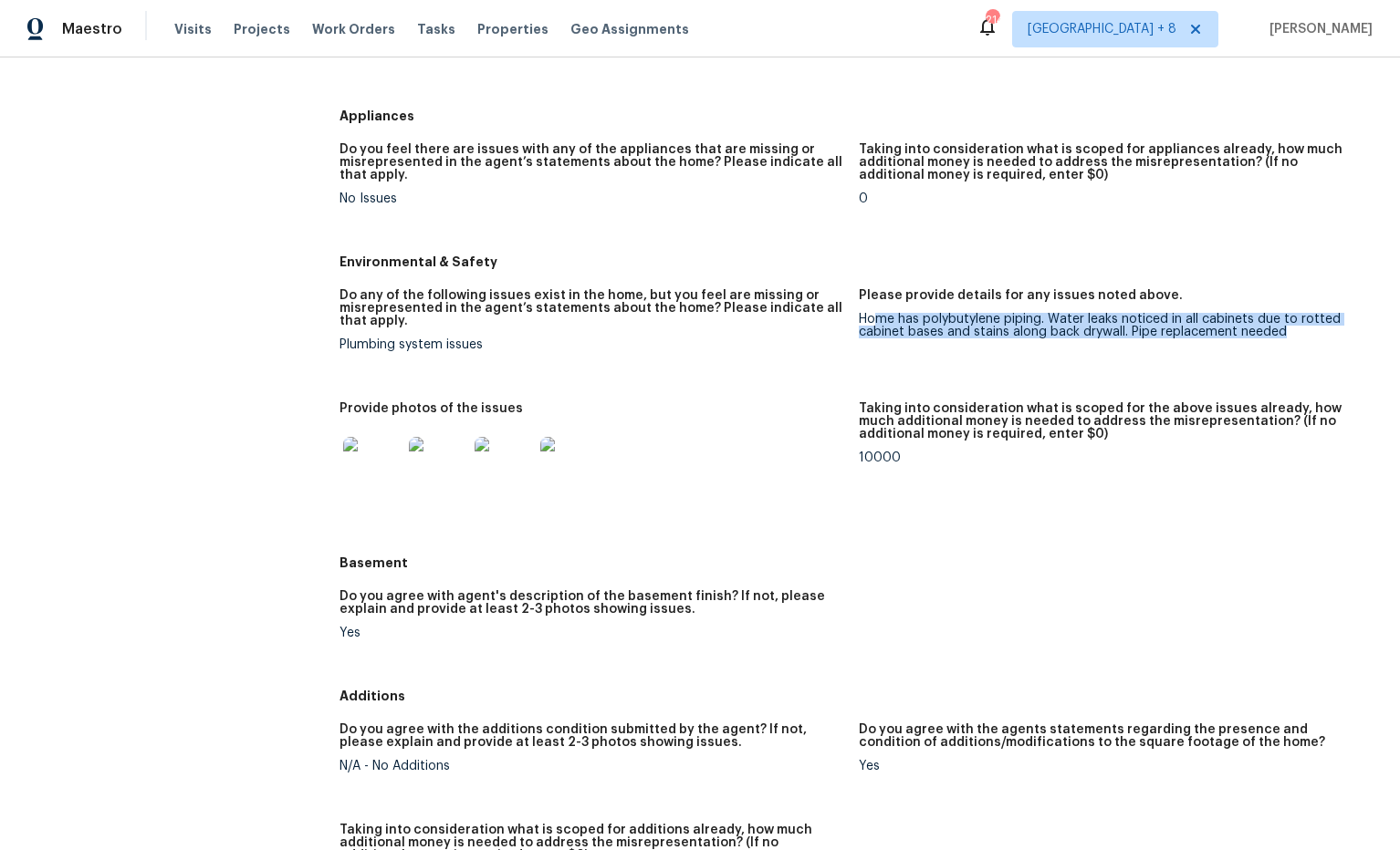
drag, startPoint x: 884, startPoint y: 308, endPoint x: 1303, endPoint y: 321, distance: 419.2
click at [1304, 321] on div "Home has polybutylene piping. Water leaks noticed in all cabinets due to rotted…" at bounding box center [1110, 325] width 504 height 26
copy div "me has polybutylene piping. Water leaks noticed in all cabinets due to rotted c…"
